Goal: Task Accomplishment & Management: Manage account settings

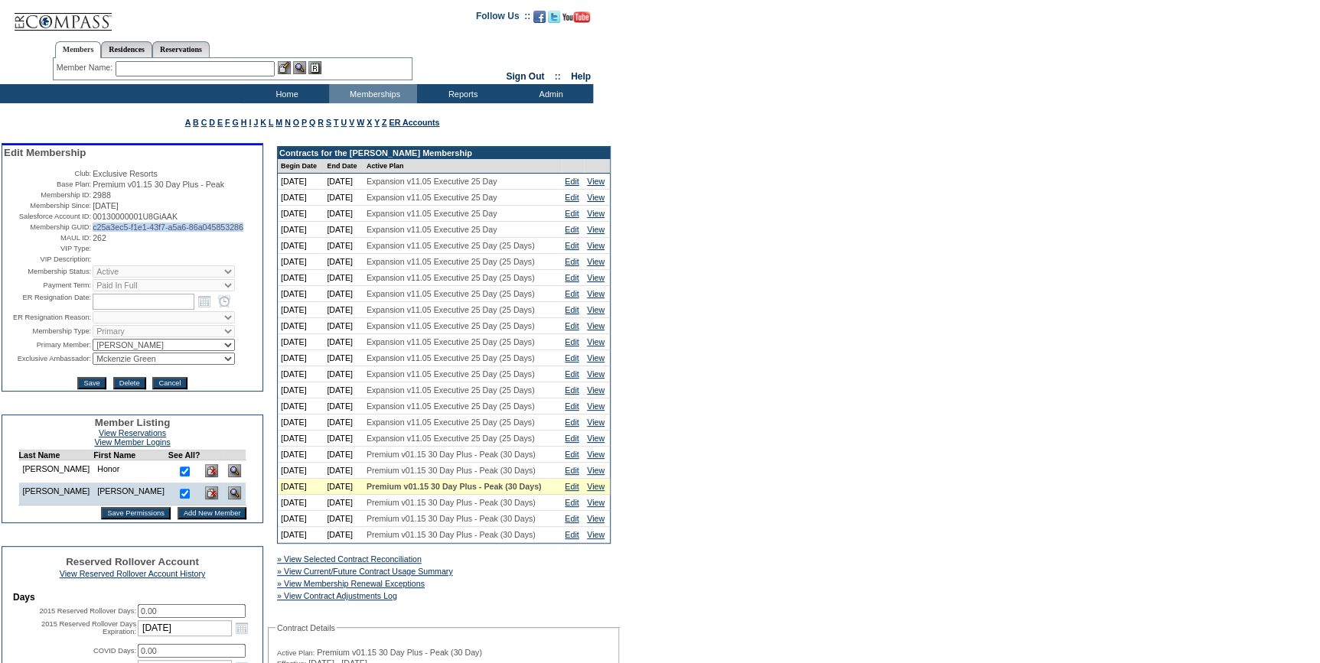
drag, startPoint x: 158, startPoint y: 245, endPoint x: 88, endPoint y: 233, distance: 70.7
click at [88, 233] on table "Edit Membership Club: Exclusive Resorts Base Plan: Premium v01.15 30 Day Plus -…" at bounding box center [132, 268] width 260 height 246
copy span "c25a3ec5-f1e1-43f7-a5a6-86a045853286"
click at [200, 68] on input "text" at bounding box center [195, 68] width 159 height 15
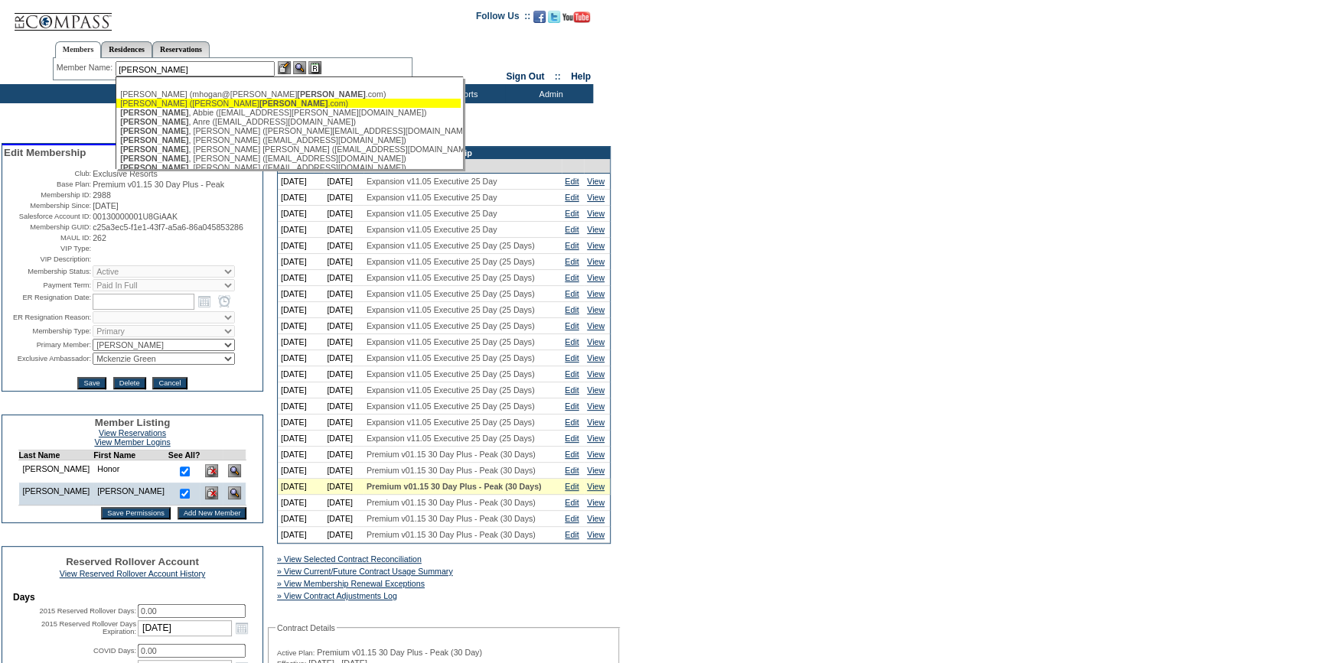
type input "[PERSON_NAME]"
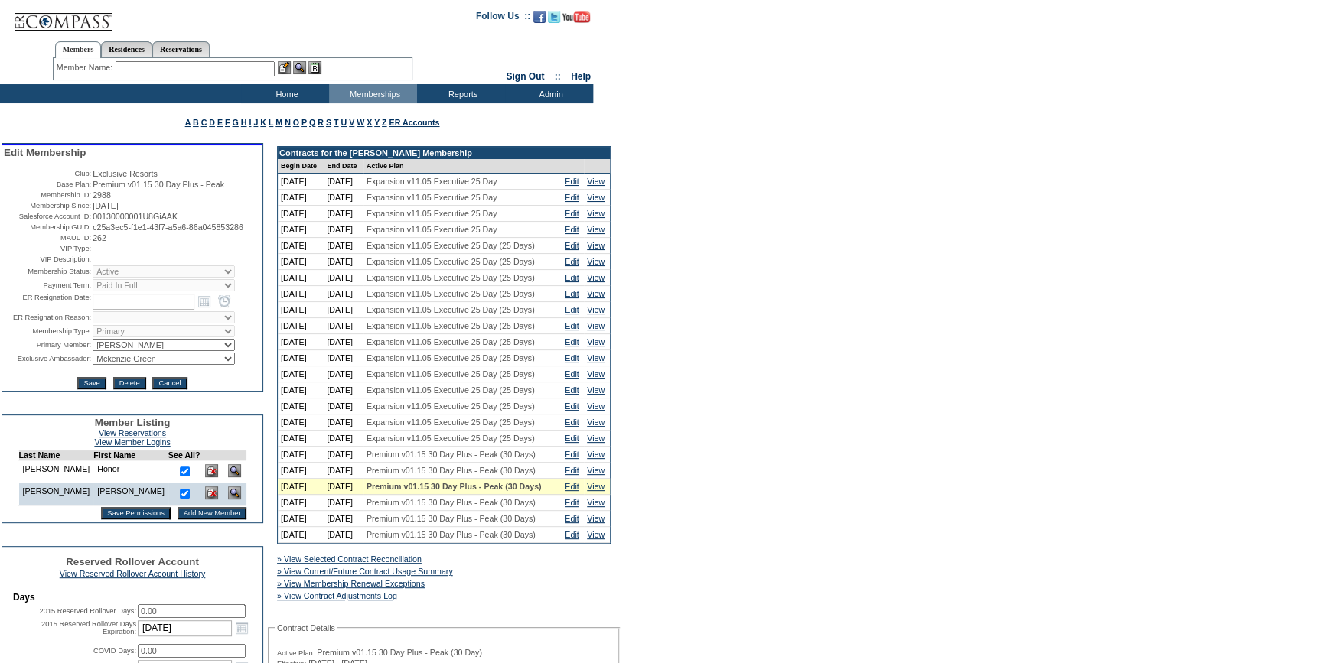
click at [223, 64] on input "text" at bounding box center [195, 68] width 159 height 15
type input "anther"
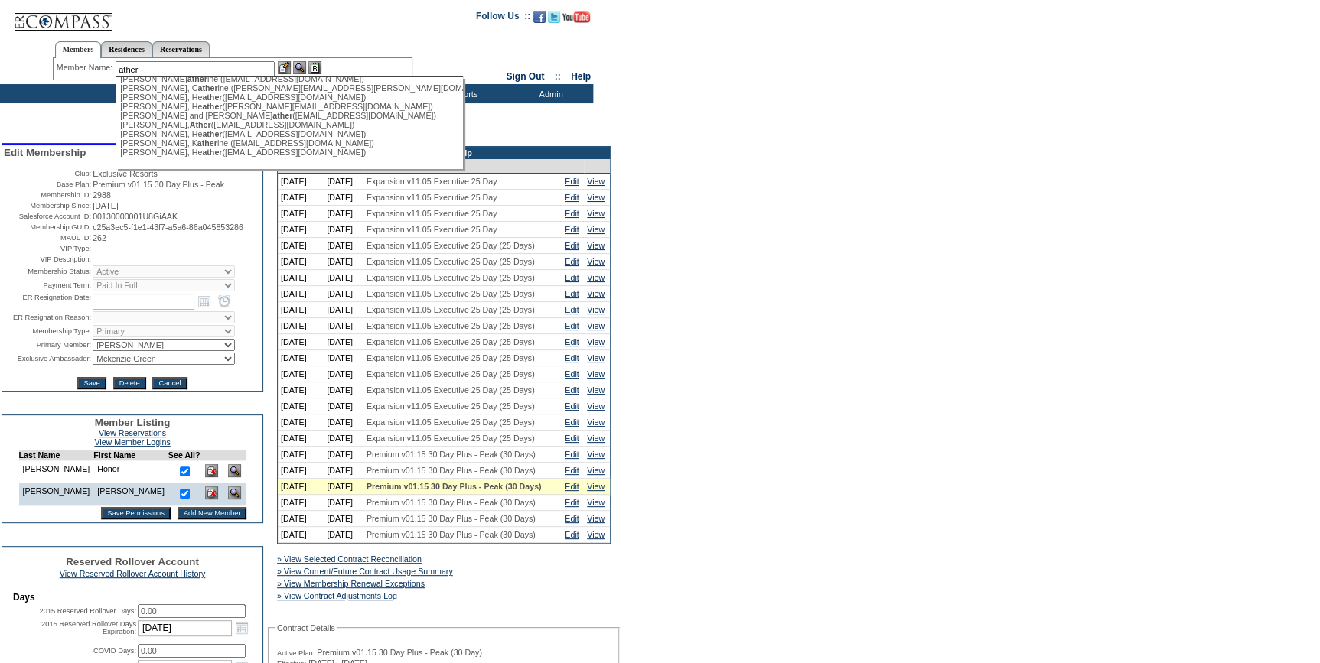
scroll to position [624, 0]
drag, startPoint x: 179, startPoint y: 122, endPoint x: 239, endPoint y: 107, distance: 62.3
click at [190, 122] on span "Ather" at bounding box center [200, 124] width 21 height 9
type input "[PERSON_NAME], Ather ([EMAIL_ADDRESS][DOMAIN_NAME])"
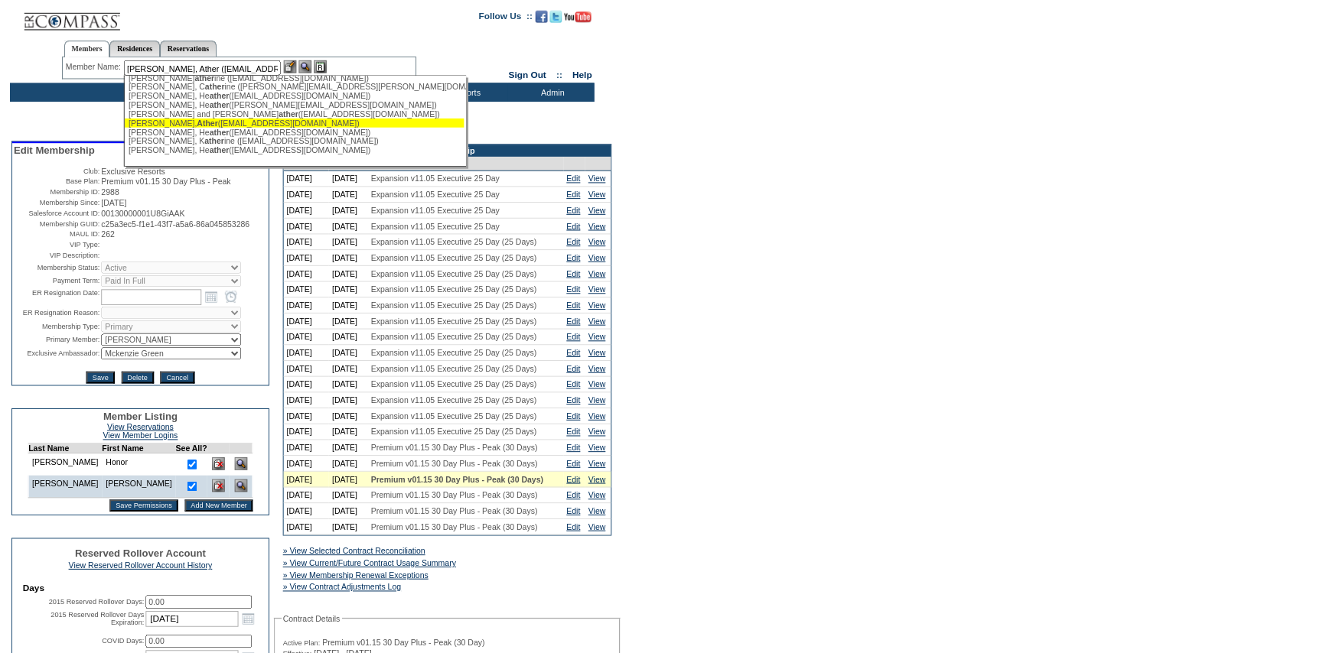
scroll to position [0, 0]
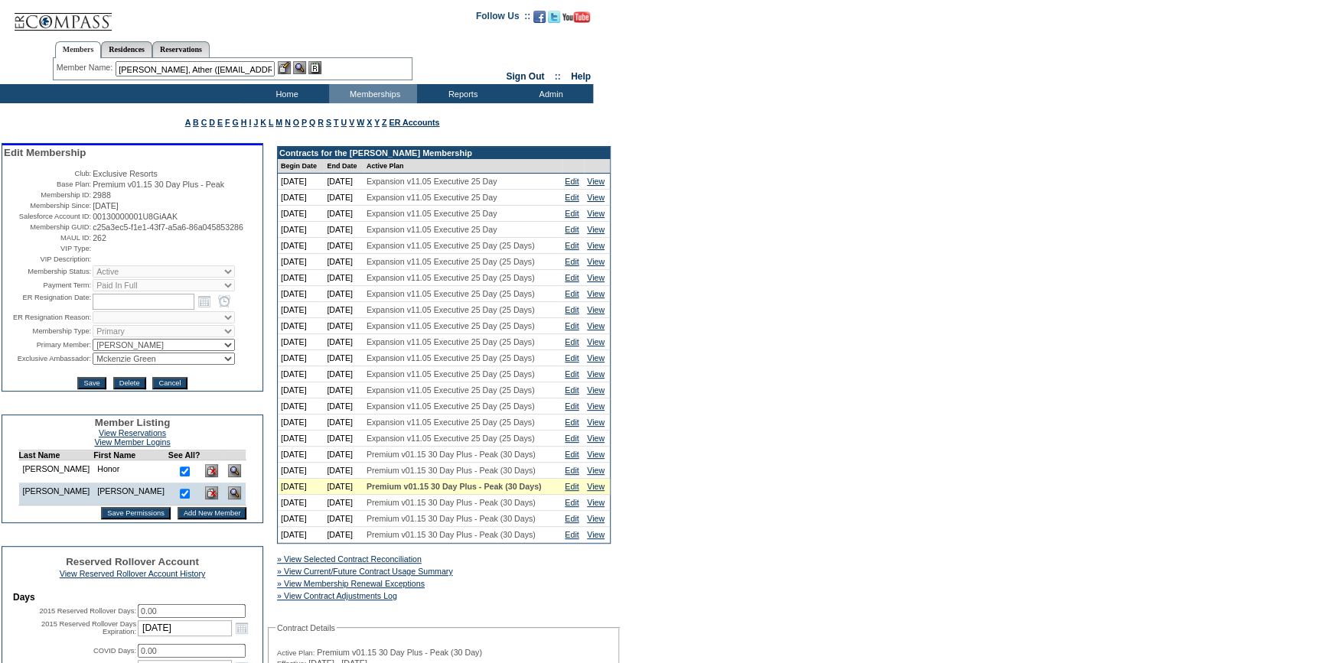
click at [284, 69] on img at bounding box center [284, 67] width 13 height 13
